Goal: Transaction & Acquisition: Subscribe to service/newsletter

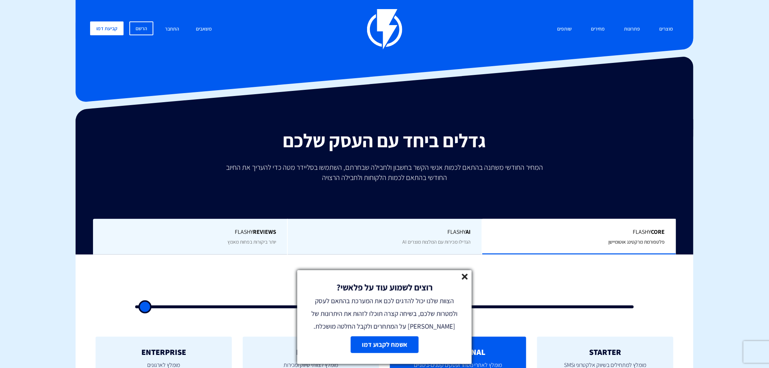
click at [463, 277] on icon at bounding box center [465, 277] width 6 height 6
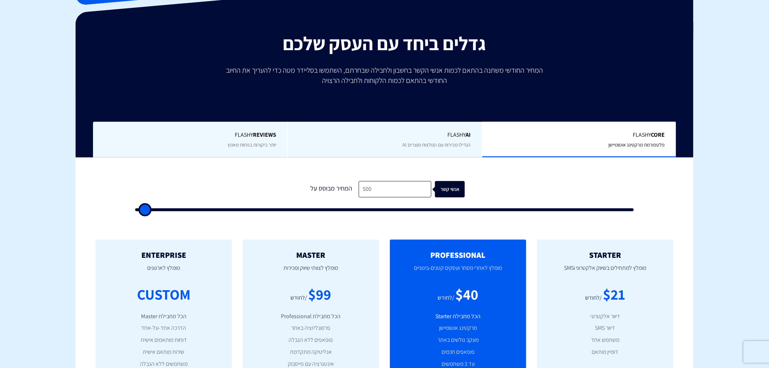
scroll to position [108, 0]
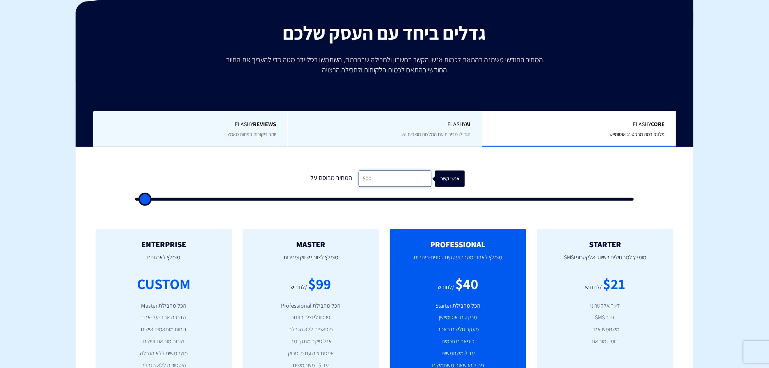
click at [380, 176] on input "500" at bounding box center [395, 178] width 73 height 16
type input "4"
type input "500"
type input "45"
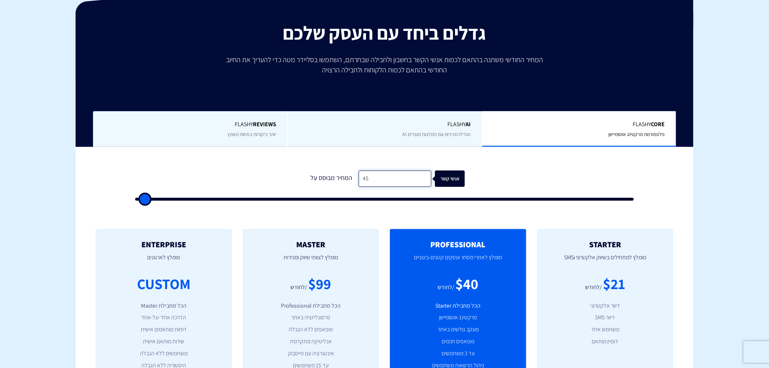
type input "500"
type input "450"
type input "500"
type input "4,500"
type input "4500"
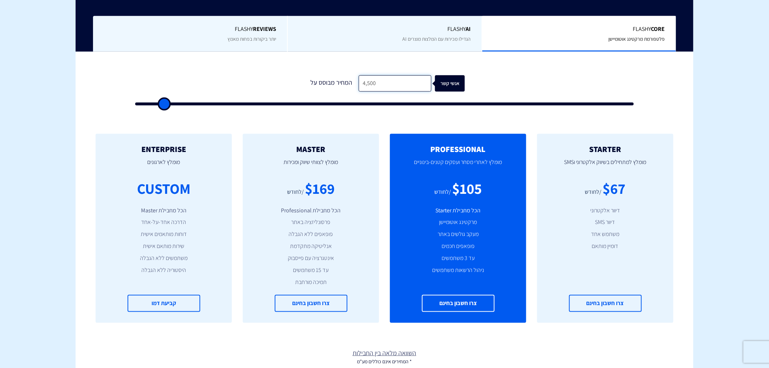
scroll to position [215, 0]
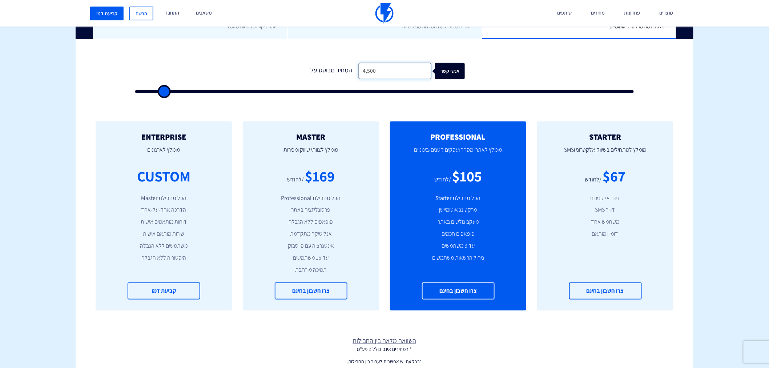
type input "4,500"
click at [387, 68] on input "4,500" at bounding box center [395, 71] width 73 height 16
drag, startPoint x: 391, startPoint y: 67, endPoint x: 348, endPoint y: 68, distance: 42.9
click at [348, 68] on div "המחיר מבוסס על 4,500 אנשי קשר" at bounding box center [384, 71] width 161 height 16
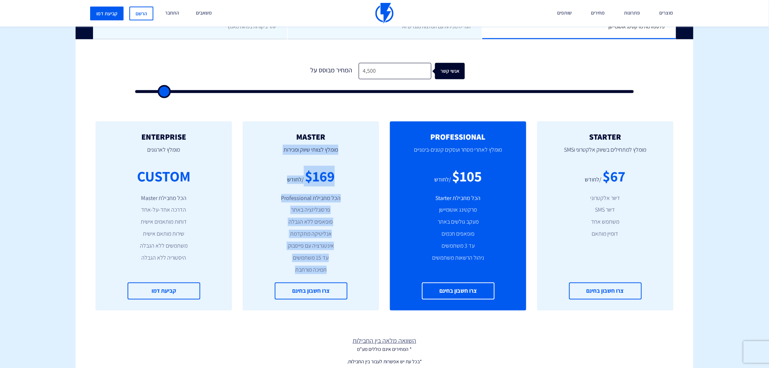
drag, startPoint x: 254, startPoint y: 121, endPoint x: 281, endPoint y: 280, distance: 161.0
click at [281, 280] on div "MASTER מומלץ לצוותי שיווק ומכירות $169 /לחודש הכל מחבילת Professional פרסונליזצ…" at bounding box center [311, 215] width 136 height 189
click at [276, 262] on ul "הכל מחבילת Professional פרסונליזציה באתר פופאפים ללא הגבלה אנליטיקה מתקדמת אינט…" at bounding box center [311, 234] width 114 height 80
click at [277, 270] on li "תמיכה מורחבת" at bounding box center [311, 270] width 114 height 8
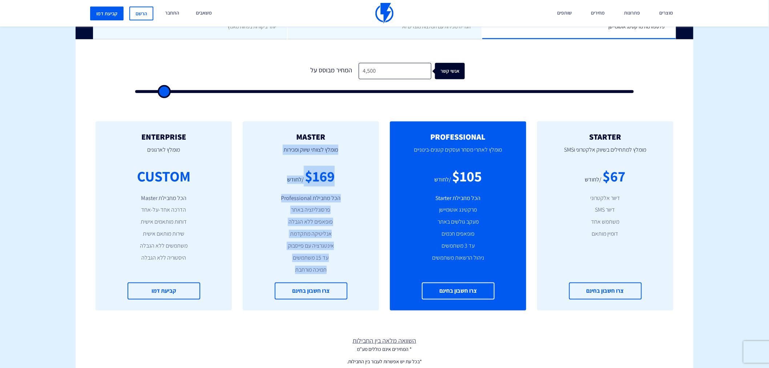
click at [277, 271] on li "תמיכה מורחבת" at bounding box center [311, 270] width 114 height 8
drag, startPoint x: 346, startPoint y: 138, endPoint x: 273, endPoint y: 268, distance: 149.1
click at [273, 268] on div "MASTER מומלץ לצוותי שיווק ומכירות $169 /לחודש הכל מחבילת Professional פרסונליזצ…" at bounding box center [311, 215] width 136 height 189
click at [273, 268] on li "תמיכה מורחבת" at bounding box center [311, 270] width 114 height 8
drag, startPoint x: 272, startPoint y: 268, endPoint x: 371, endPoint y: 138, distance: 163.4
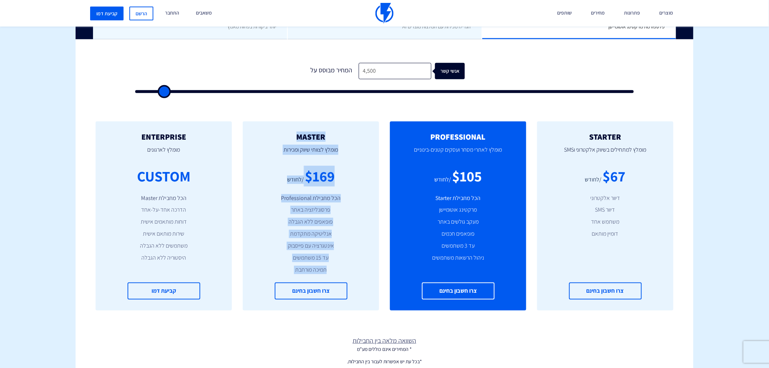
click at [371, 138] on div "MASTER מומלץ לצוותי שיווק ומכירות $169 /לחודש הכל מחבילת Professional פרסונליזצ…" at bounding box center [311, 215] width 136 height 189
click at [282, 259] on li "עד 15 משתמשים" at bounding box center [311, 258] width 114 height 8
drag, startPoint x: 285, startPoint y: 273, endPoint x: 330, endPoint y: 140, distance: 140.8
click at [330, 140] on div "MASTER מומלץ לצוותי שיווק ומכירות $169 /לחודש הכל מחבילת Professional פרסונליזצ…" at bounding box center [311, 215] width 136 height 189
click at [307, 158] on p "מומלץ לצוותי שיווק ומכירות" at bounding box center [311, 153] width 114 height 25
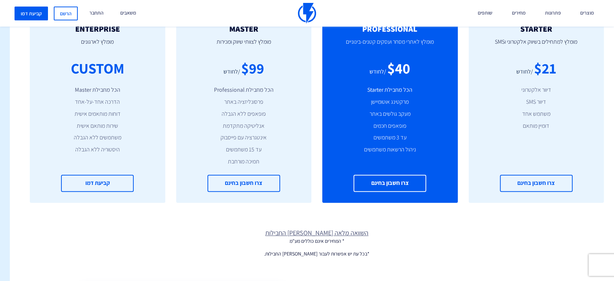
scroll to position [215, -9]
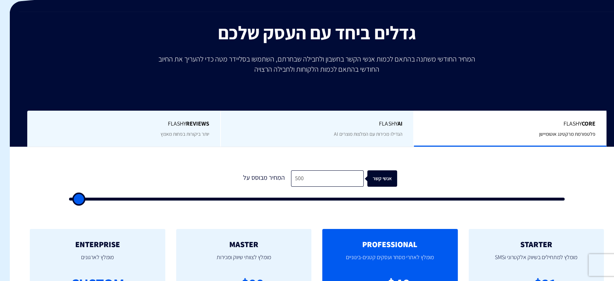
click at [166, 121] on span "Flashy REVIEWS" at bounding box center [123, 124] width 171 height 8
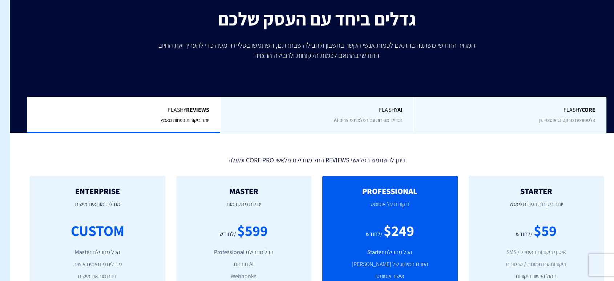
scroll to position [108, -9]
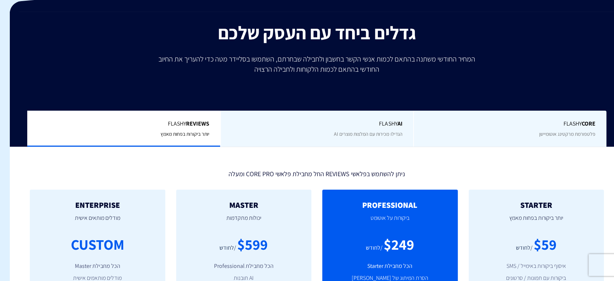
click at [503, 136] on div "Flashy Core פלטפורמת מרקטינג אוטומיישן" at bounding box center [509, 128] width 193 height 36
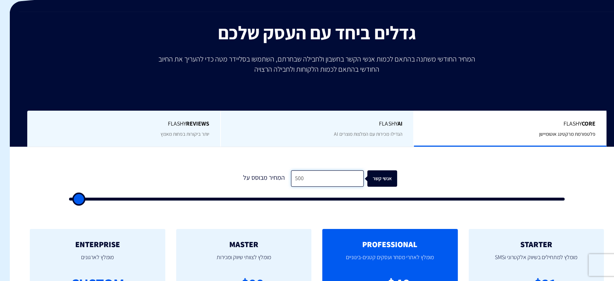
click at [341, 177] on input "500" at bounding box center [327, 178] width 73 height 16
type input "4"
type input "500"
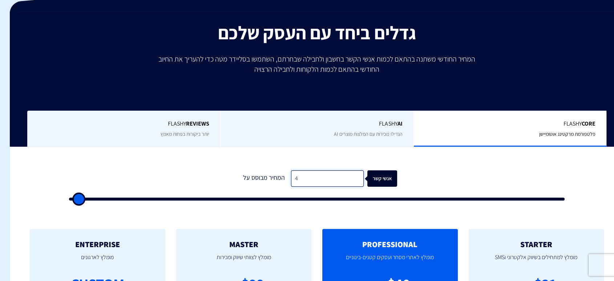
type input "45"
type input "500"
type input "450"
type input "500"
type input "4,500"
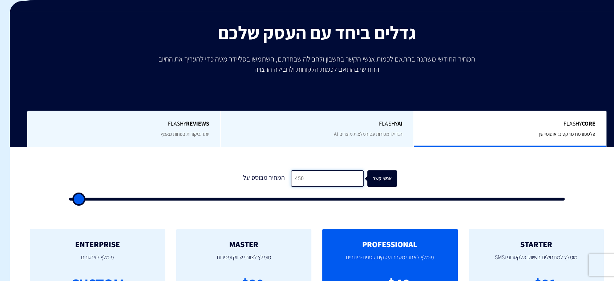
type input "4500"
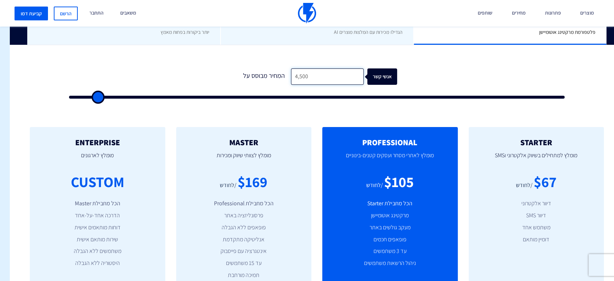
scroll to position [215, -9]
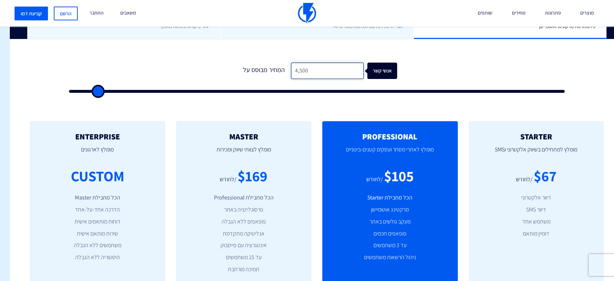
type input "4,500"
